Goal: Task Accomplishment & Management: Complete application form

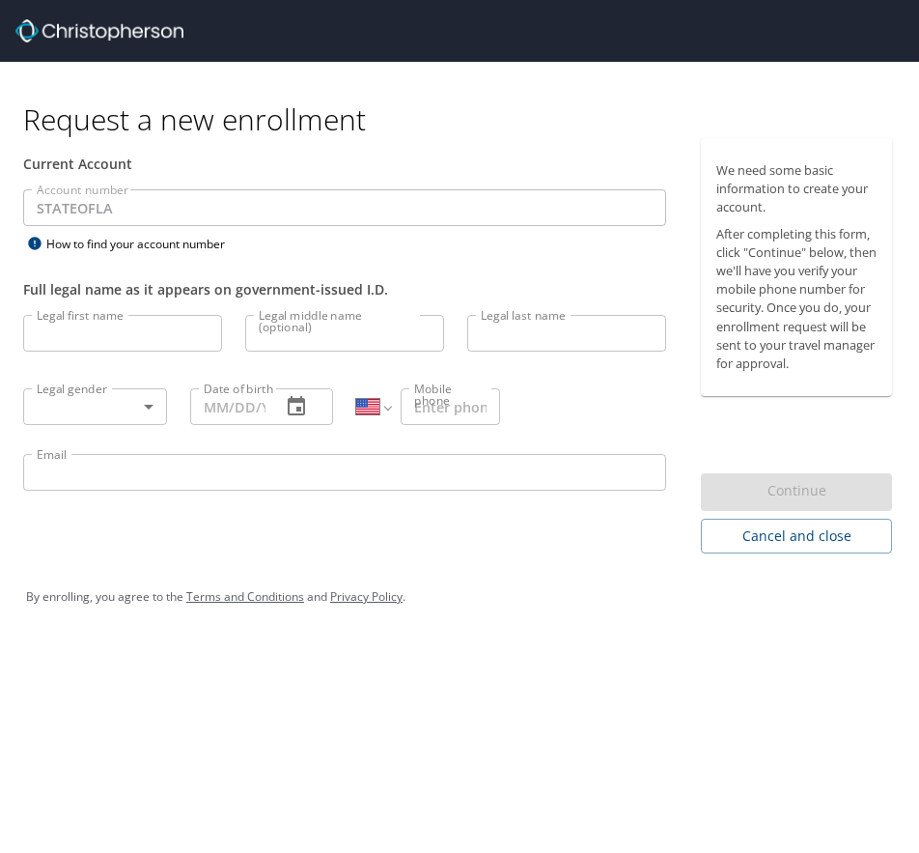
select select "US"
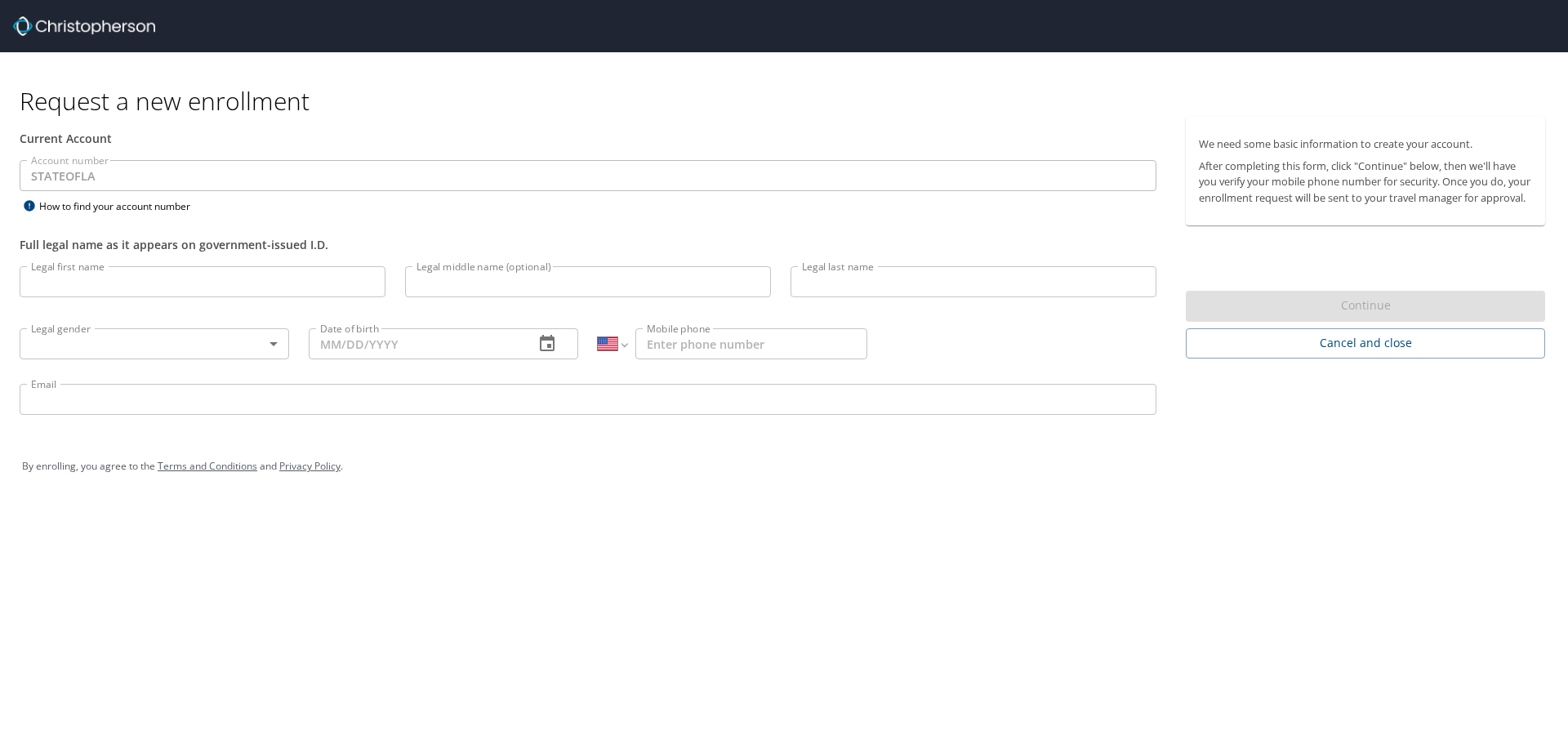
click at [173, 281] on input "Legal first name" at bounding box center [202, 282] width 366 height 31
type input "[PERSON_NAME]"
click at [478, 280] on input "Legal middle name (optional)" at bounding box center [588, 282] width 366 height 31
click at [776, 279] on input "Legal last name" at bounding box center [973, 282] width 366 height 31
type input "[PERSON_NAME]"
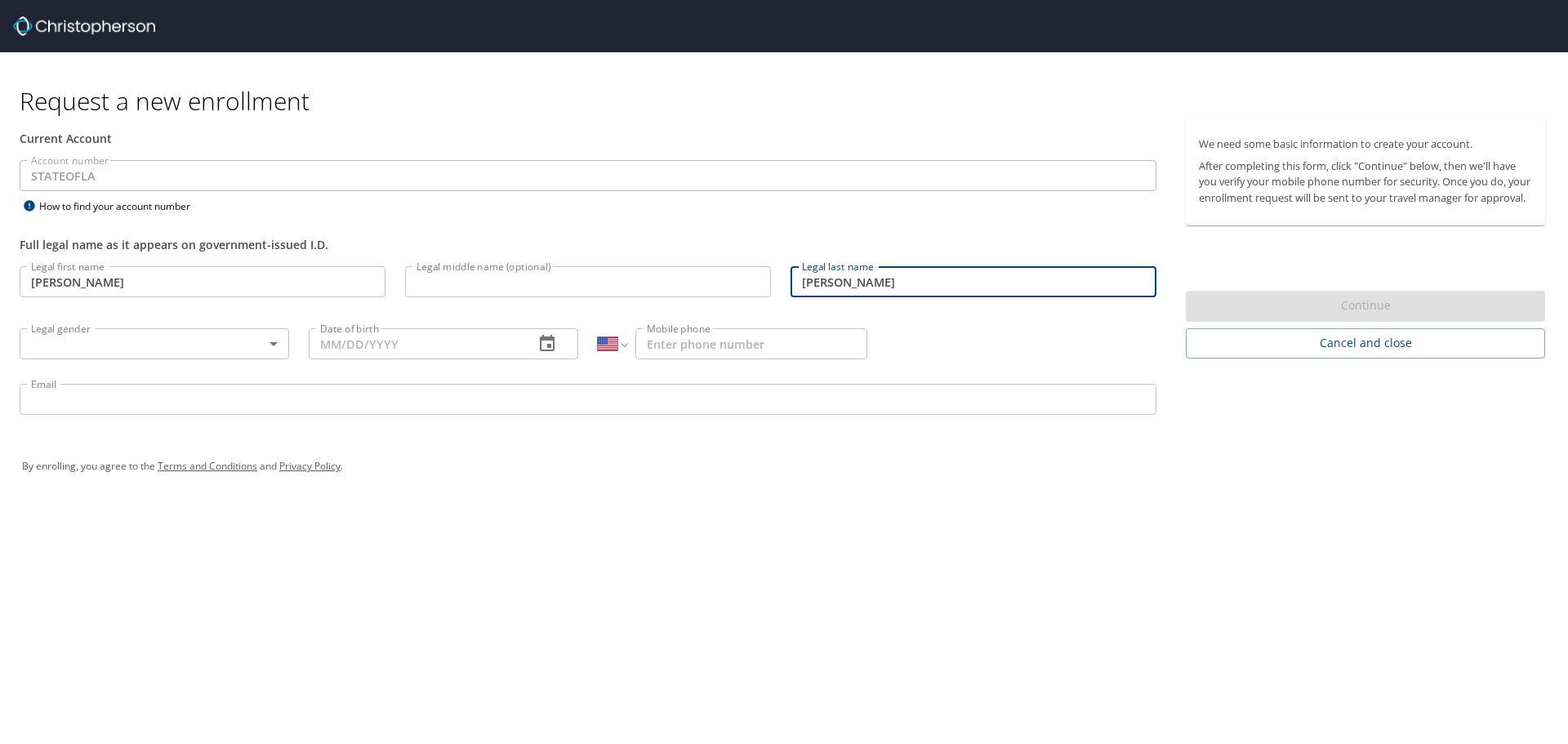
click at [765, 336] on input "Mobile phone" at bounding box center [751, 343] width 232 height 31
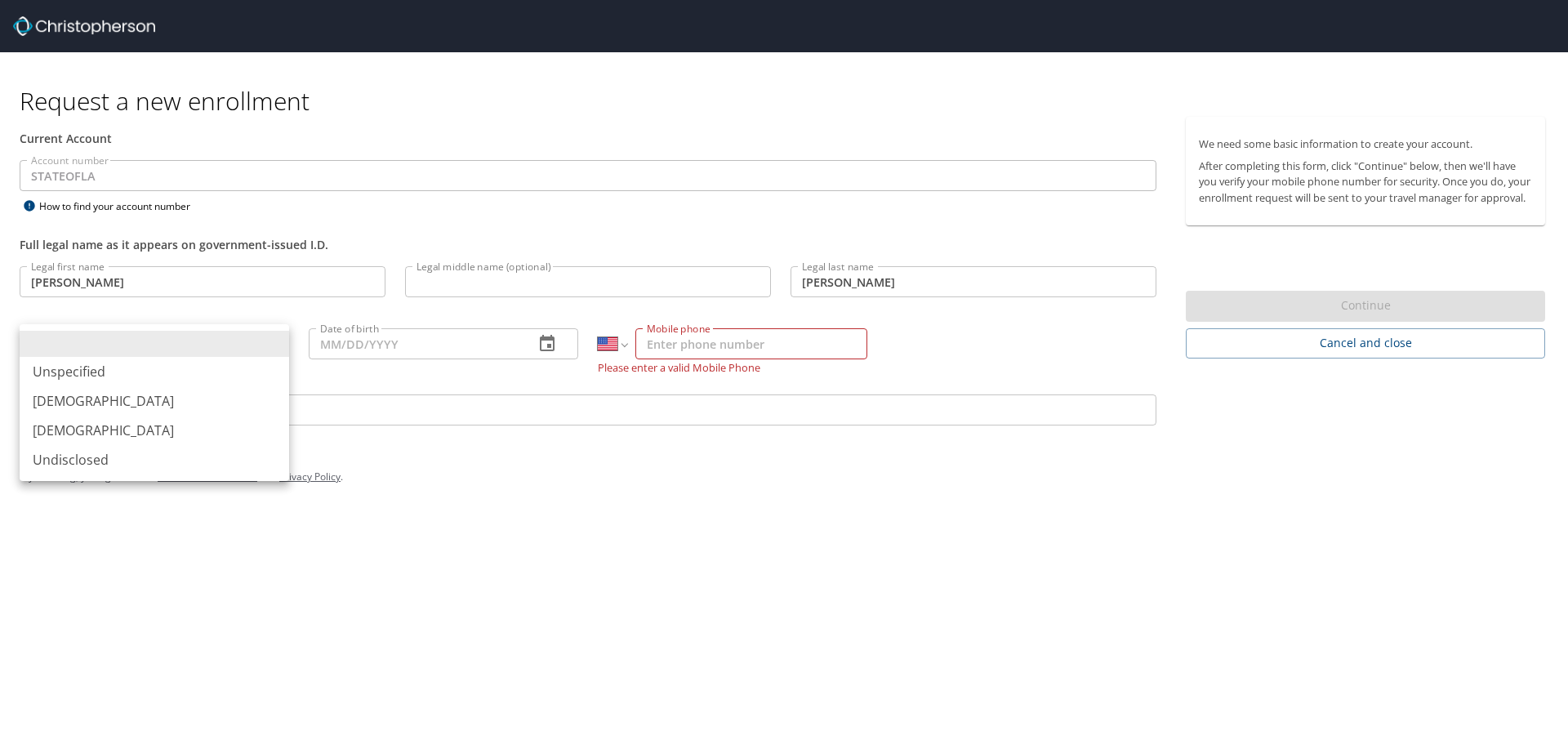
click at [93, 344] on body "Request a new enrollment Current Account Account number STATEOFLA Account numbe…" at bounding box center [784, 372] width 1568 height 744
drag, startPoint x: 116, startPoint y: 429, endPoint x: 225, endPoint y: 371, distance: 123.5
click at [117, 429] on li "[DEMOGRAPHIC_DATA]" at bounding box center [154, 429] width 270 height 30
type input "[DEMOGRAPHIC_DATA]"
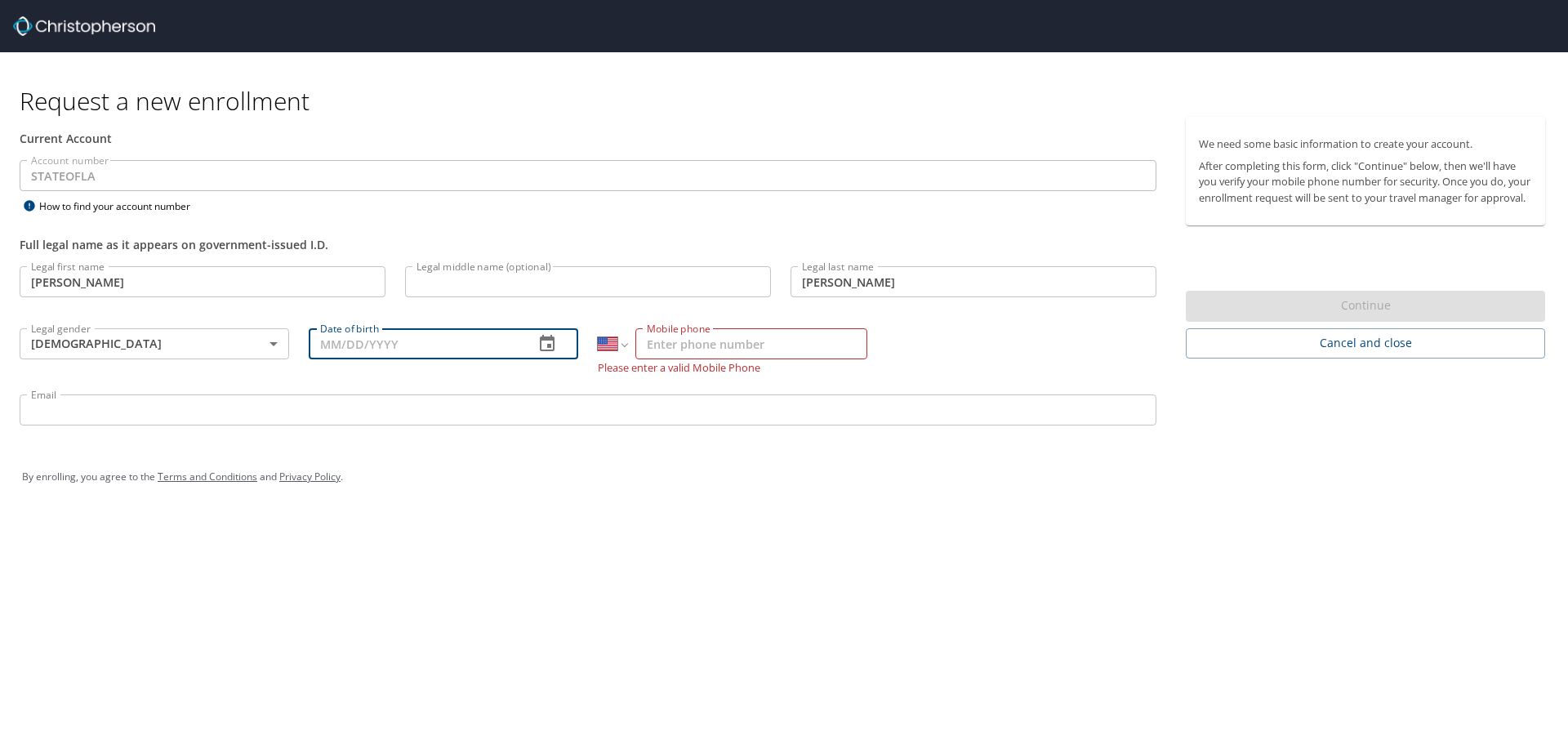
click at [365, 344] on input "Date of birth" at bounding box center [414, 343] width 212 height 31
type input "[DATE]"
click at [765, 342] on input "Mobile phone" at bounding box center [751, 343] width 232 height 31
type input "[PHONE_NUMBER]"
click at [118, 417] on div "Email Email" at bounding box center [588, 413] width 1156 height 56
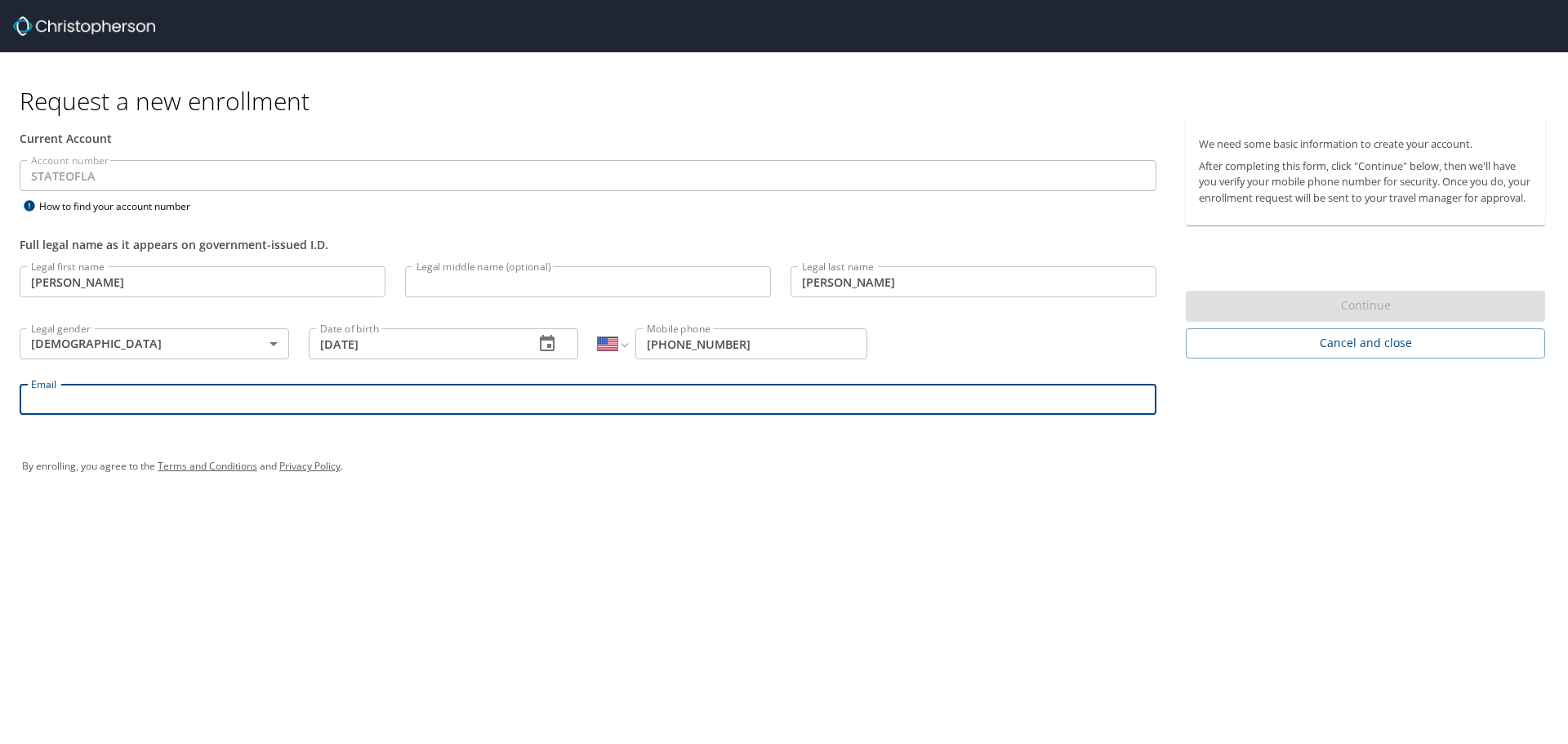
type input "[EMAIL_ADDRESS][DOMAIN_NAME]"
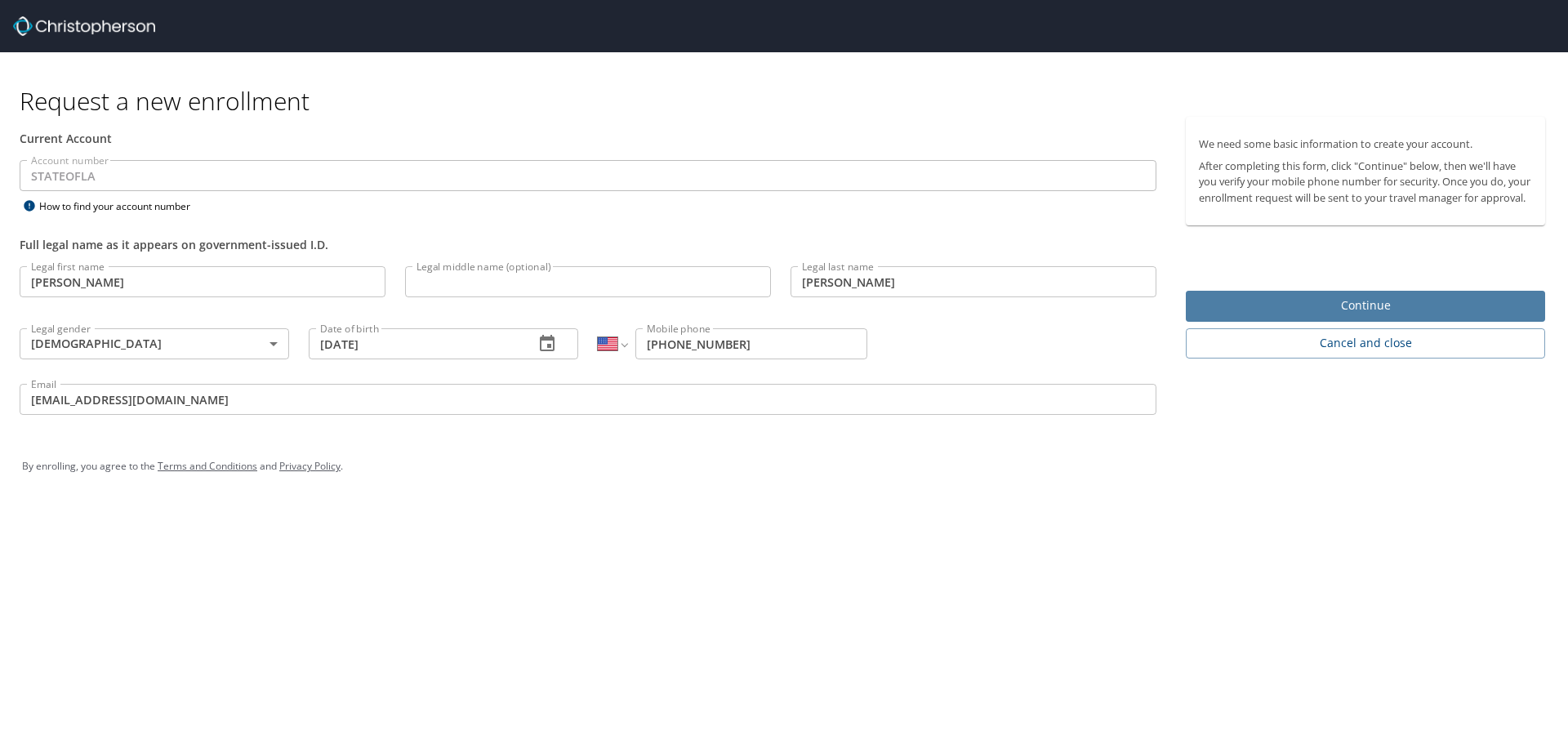
click at [776, 311] on span "Continue" at bounding box center [1365, 306] width 333 height 20
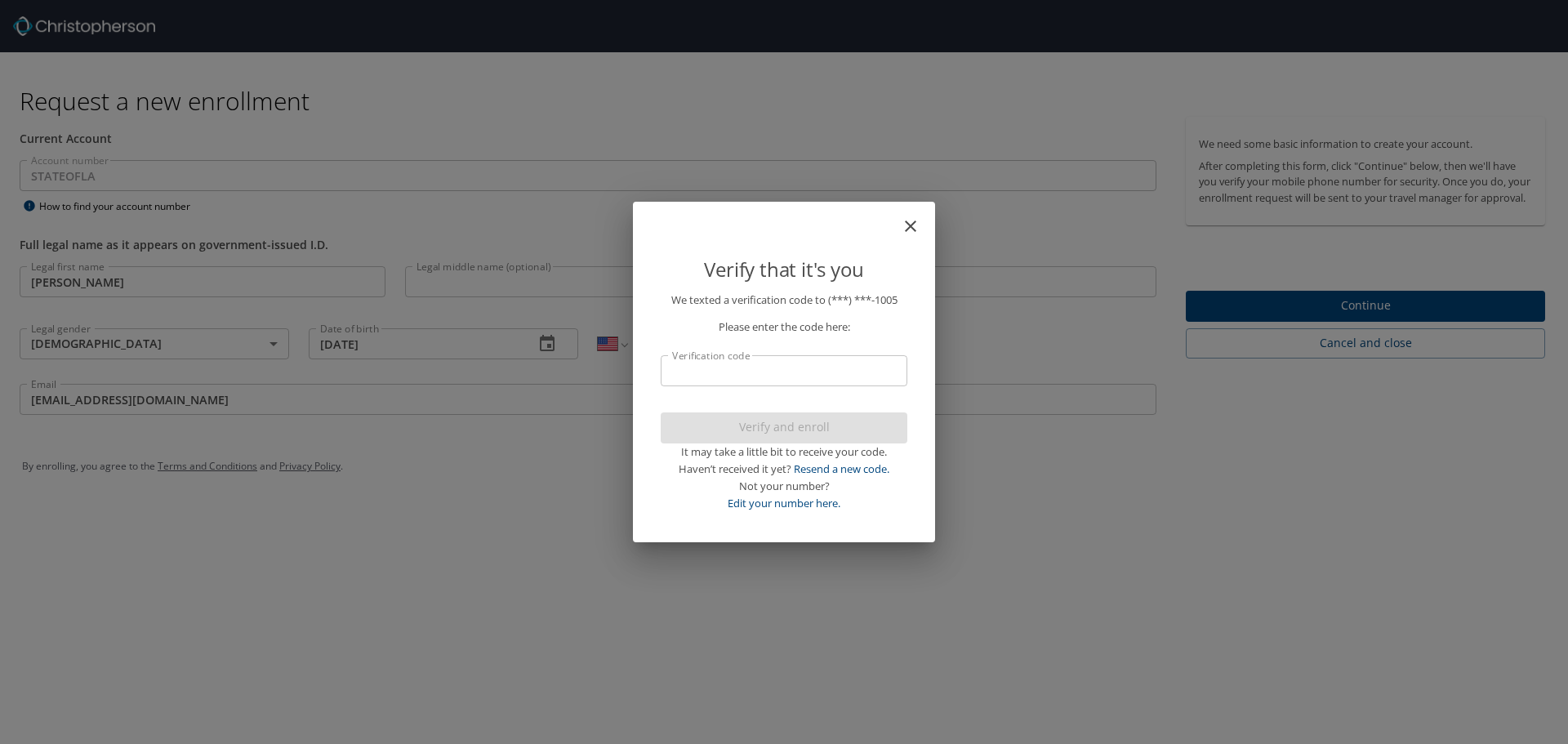
click at [776, 369] on input "Verification code" at bounding box center [784, 370] width 247 height 31
type input "64"
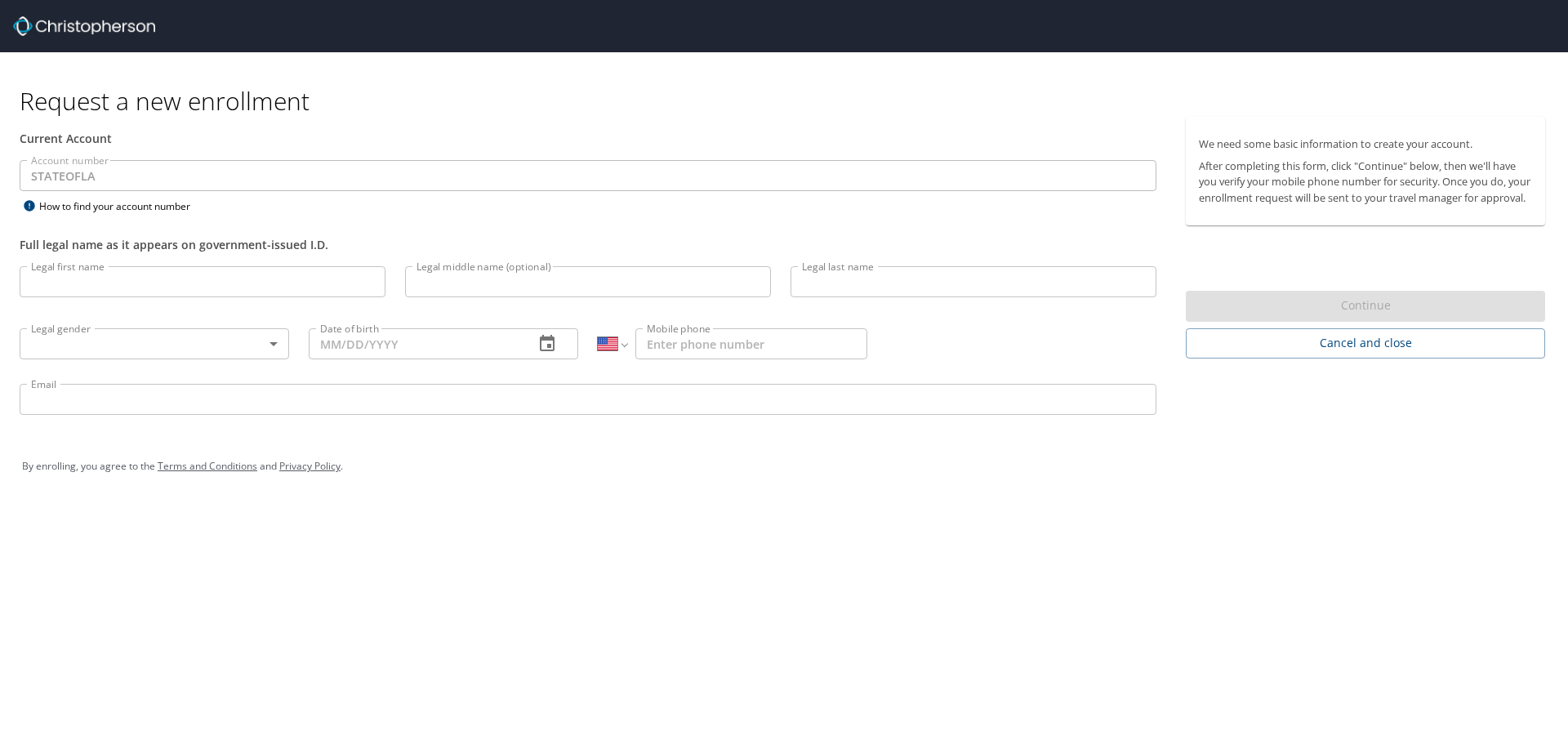
select select "US"
click at [216, 271] on input "Legal first name" at bounding box center [202, 282] width 366 height 31
type input "[PERSON_NAME]"
click at [531, 287] on input "Legal middle name (optional)" at bounding box center [588, 282] width 366 height 31
type input "[PERSON_NAME]"
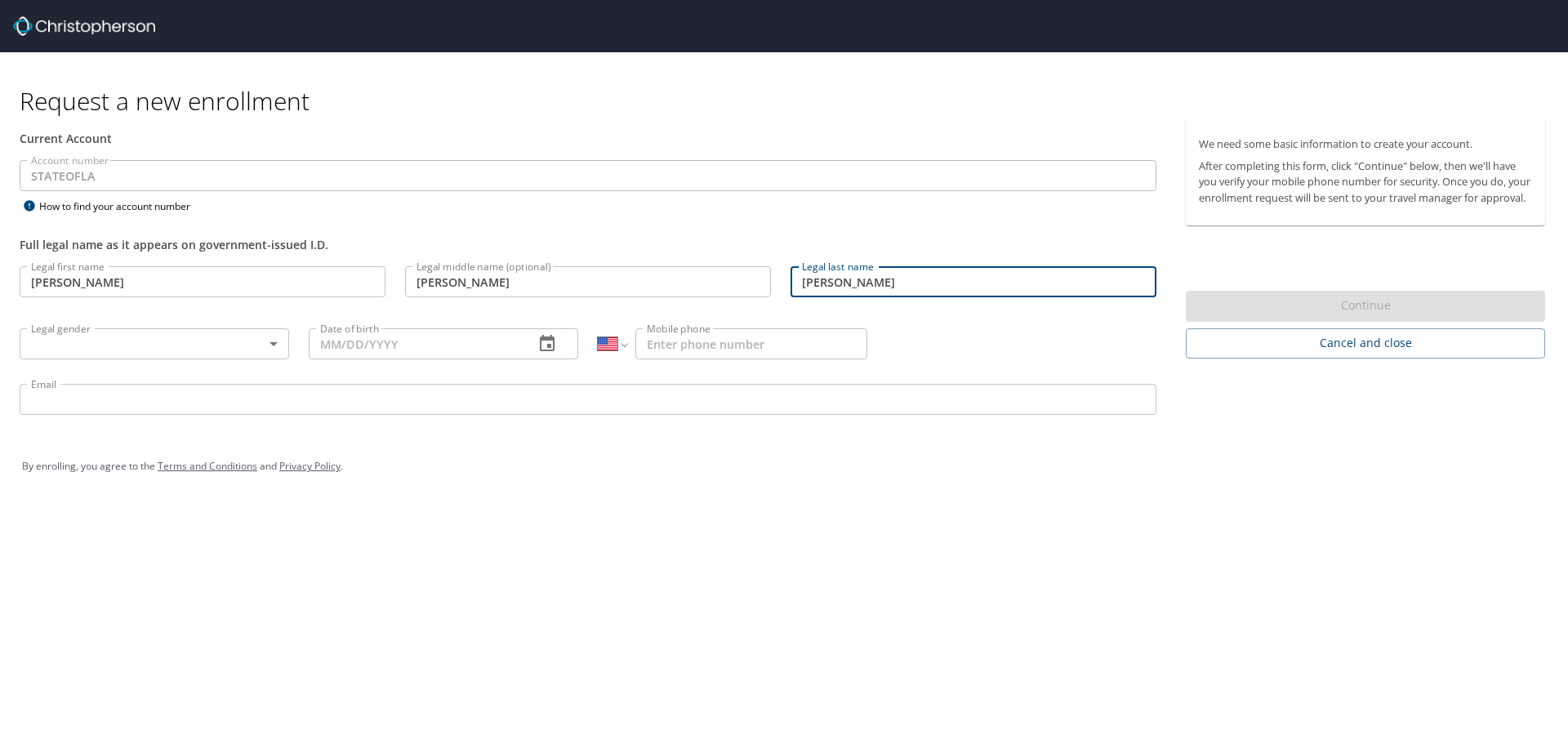
type input "[PERSON_NAME]"
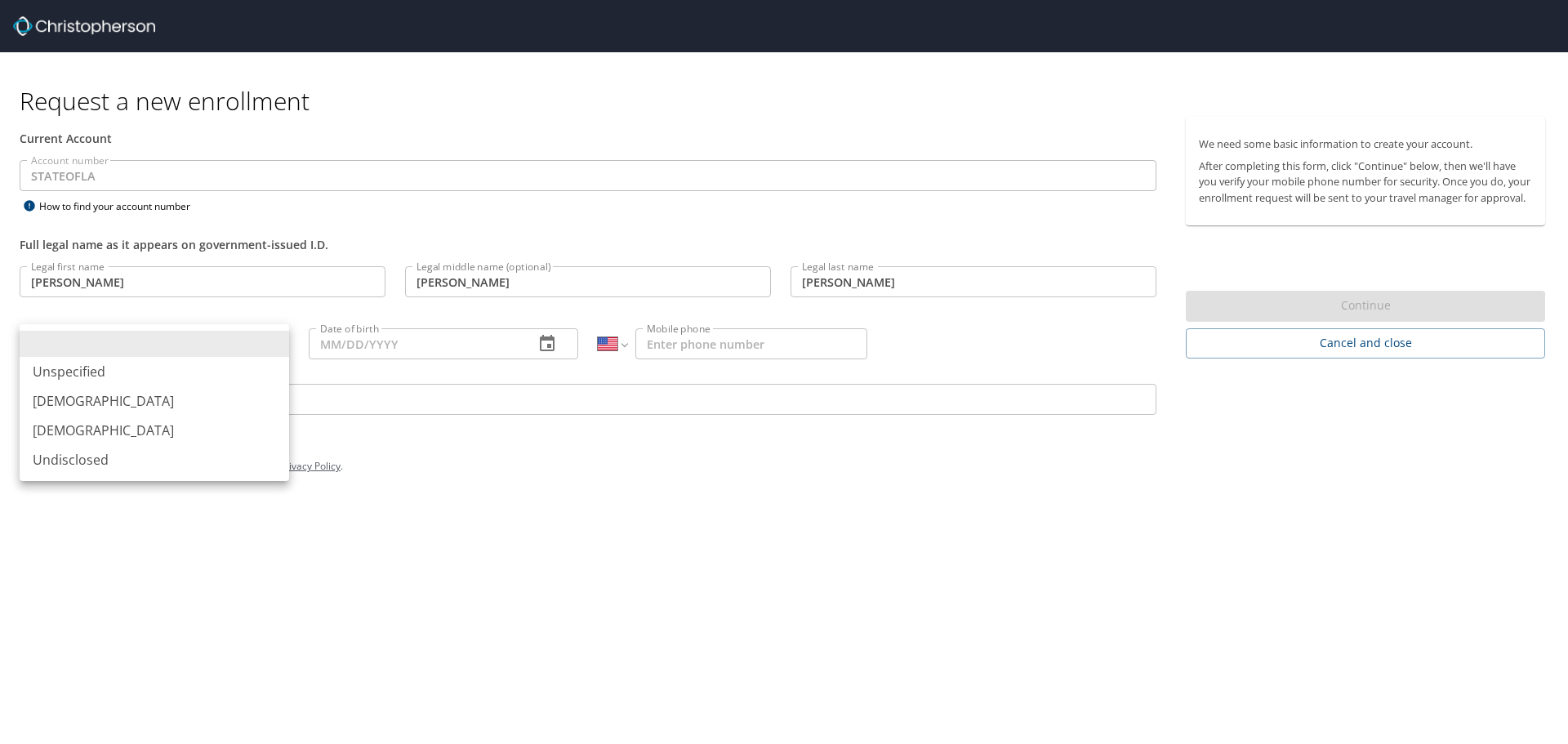
drag, startPoint x: 242, startPoint y: 339, endPoint x: 224, endPoint y: 338, distance: 18.0
click at [234, 344] on body "Request a new enrollment Current Account Account number STATEOFLA Account numbe…" at bounding box center [784, 372] width 1568 height 744
click at [189, 417] on li "[DEMOGRAPHIC_DATA]" at bounding box center [154, 429] width 270 height 30
type input "[DEMOGRAPHIC_DATA]"
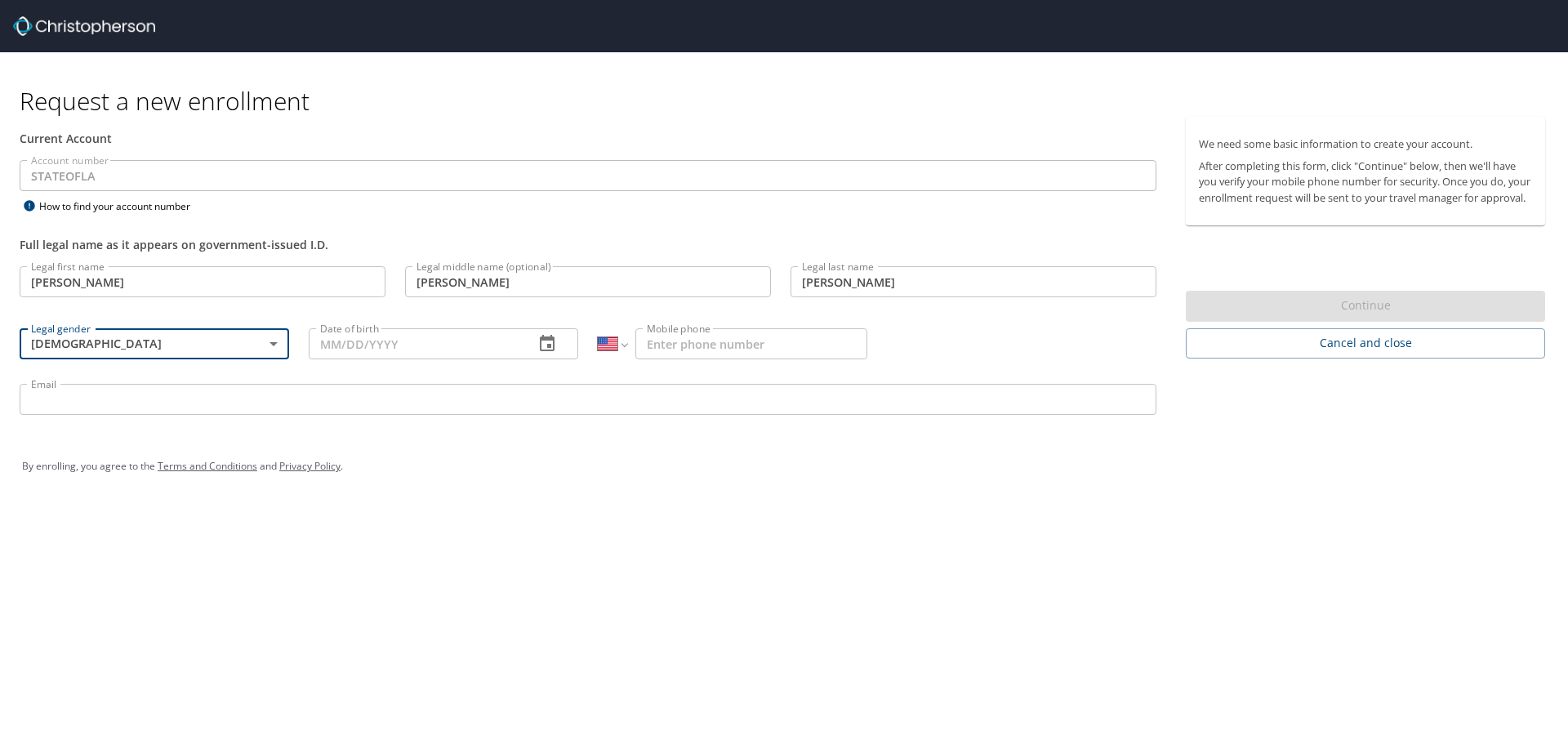
click at [382, 342] on input "Date of birth" at bounding box center [414, 343] width 212 height 31
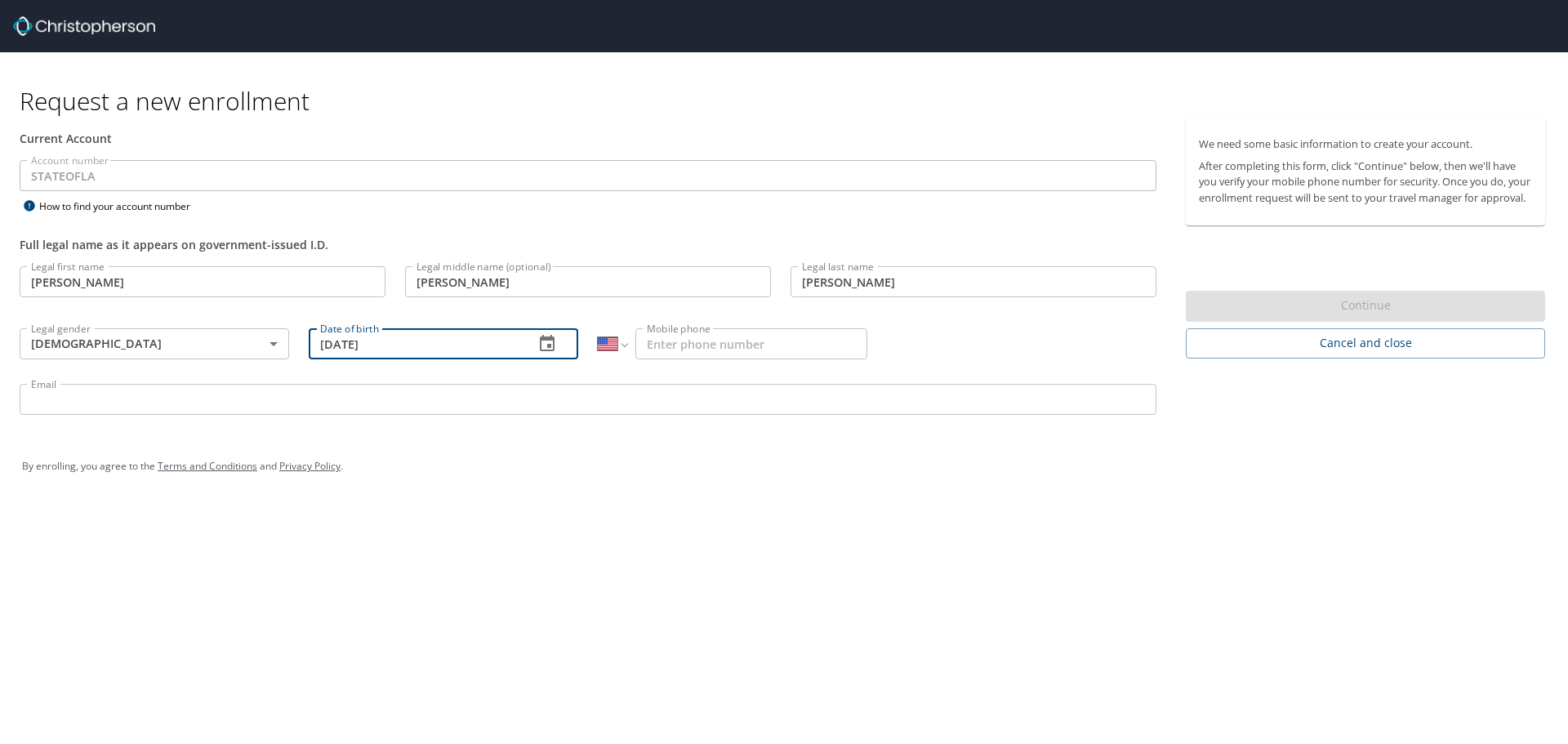
type input "[DATE]"
click at [687, 353] on input "Mobile phone" at bounding box center [751, 343] width 232 height 31
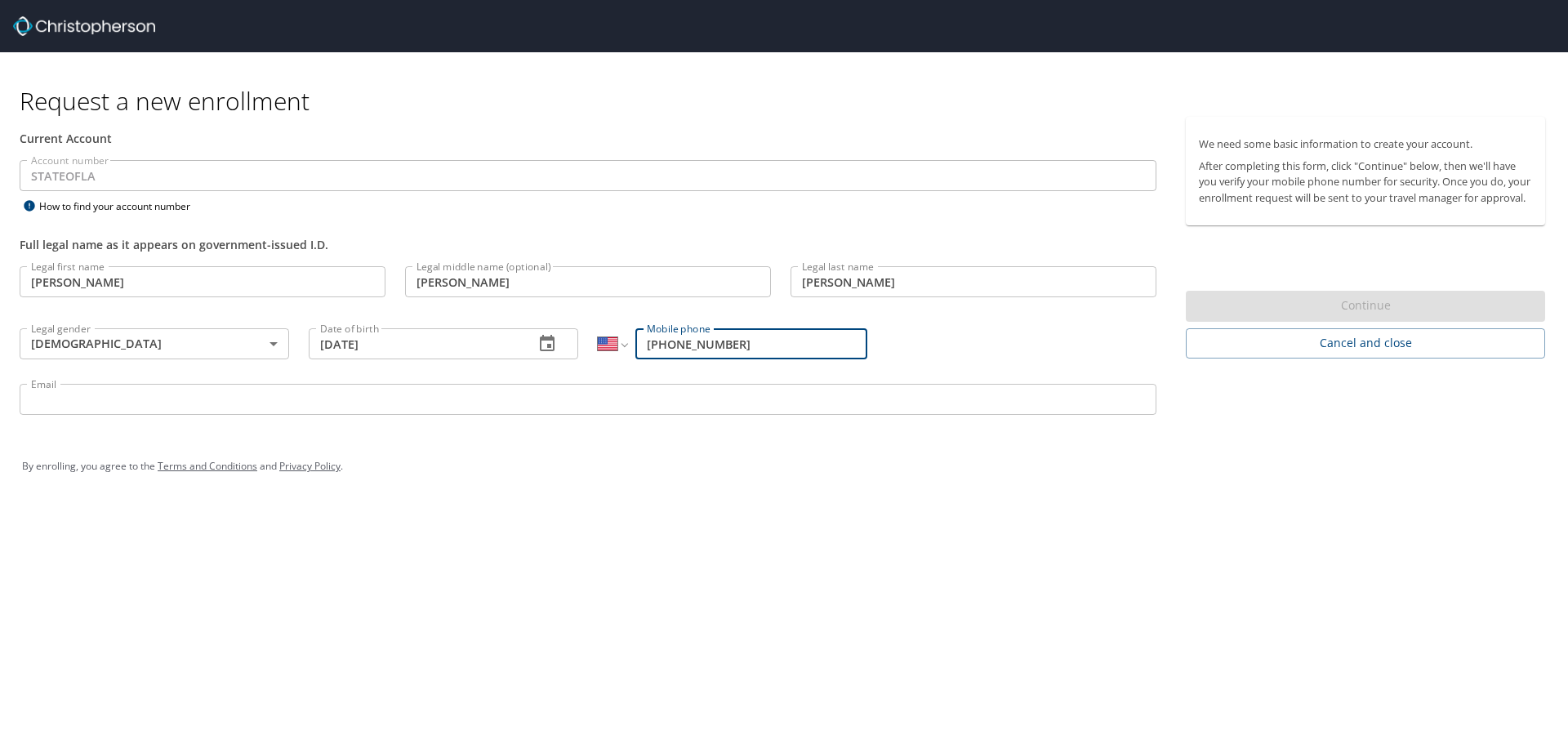
type input "[PHONE_NUMBER]"
click at [305, 395] on input "Email" at bounding box center [588, 399] width 1137 height 31
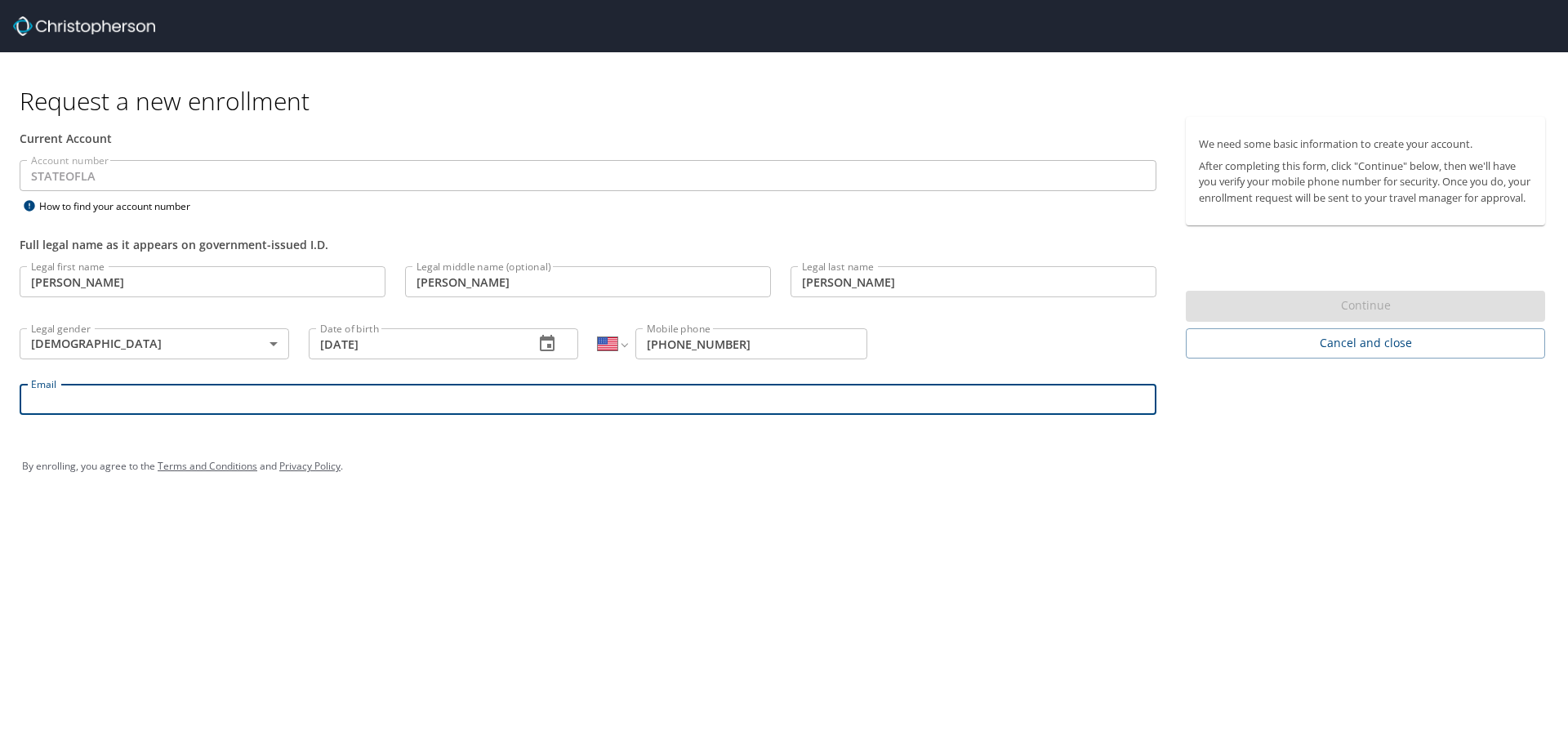
type input "[EMAIL_ADDRESS][DOMAIN_NAME]"
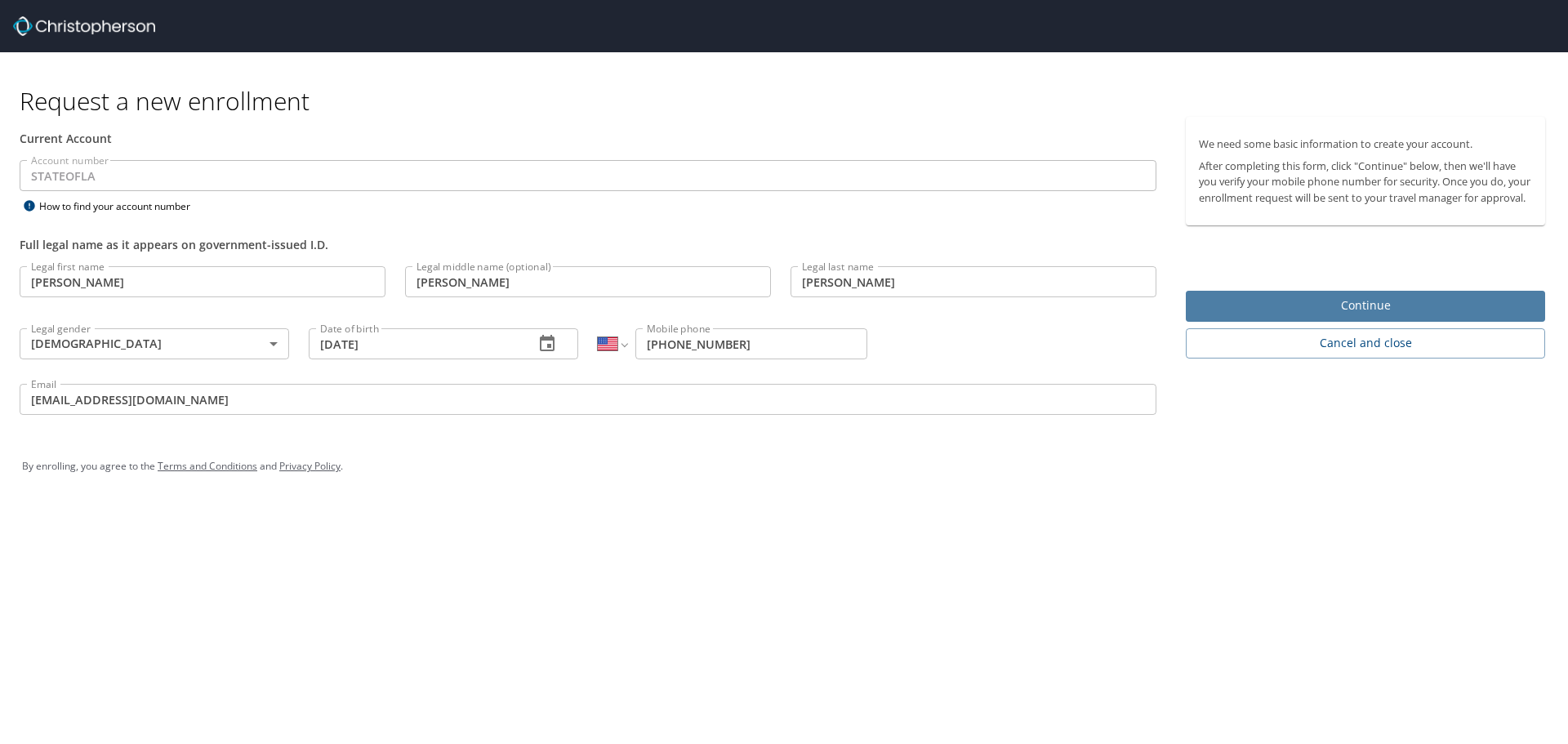
drag, startPoint x: 1313, startPoint y: 325, endPoint x: 1319, endPoint y: 331, distance: 8.5
click at [1319, 322] on button "Continue" at bounding box center [1365, 307] width 359 height 32
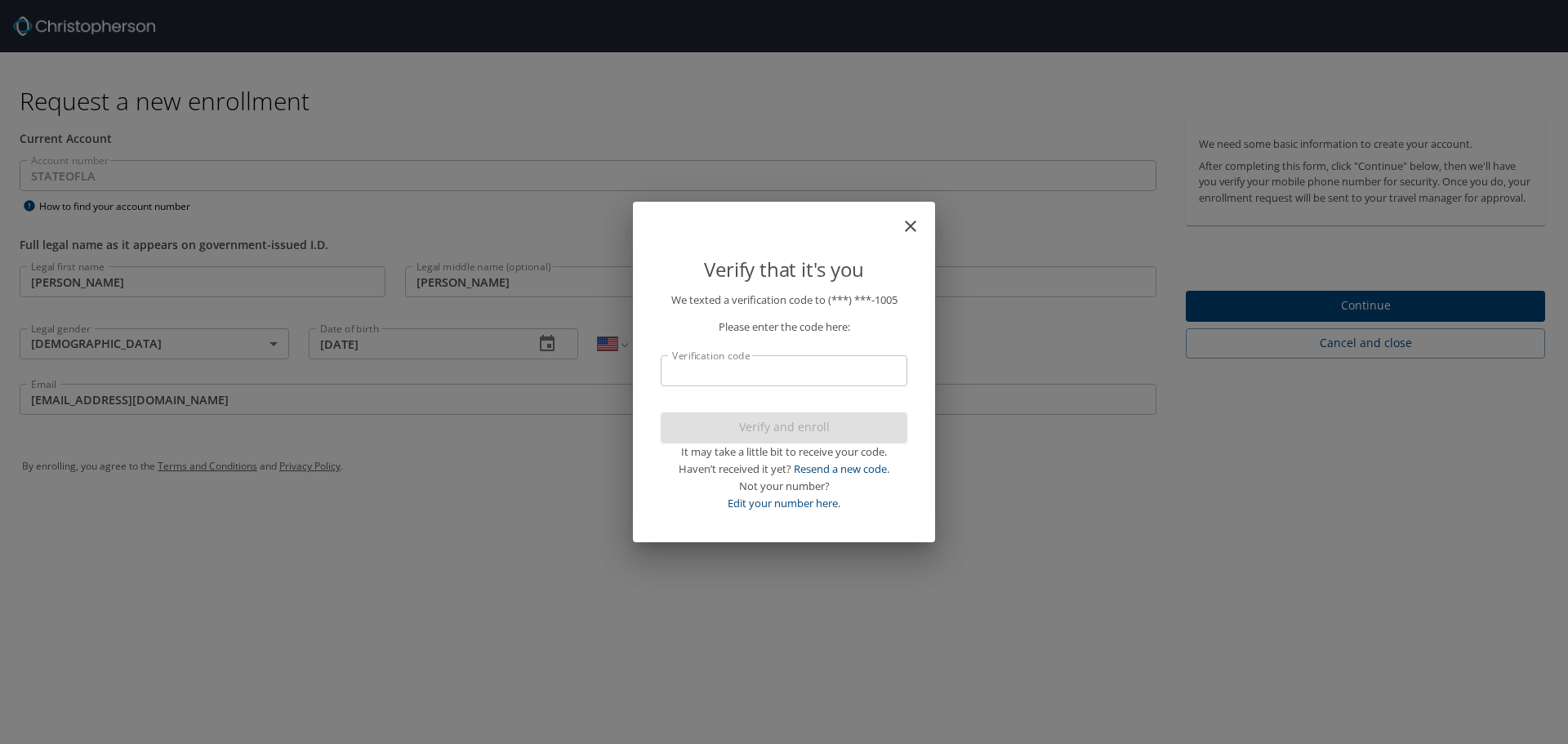
click at [738, 364] on input "Verification code" at bounding box center [784, 370] width 247 height 31
type input "14"
